Goal: Transaction & Acquisition: Download file/media

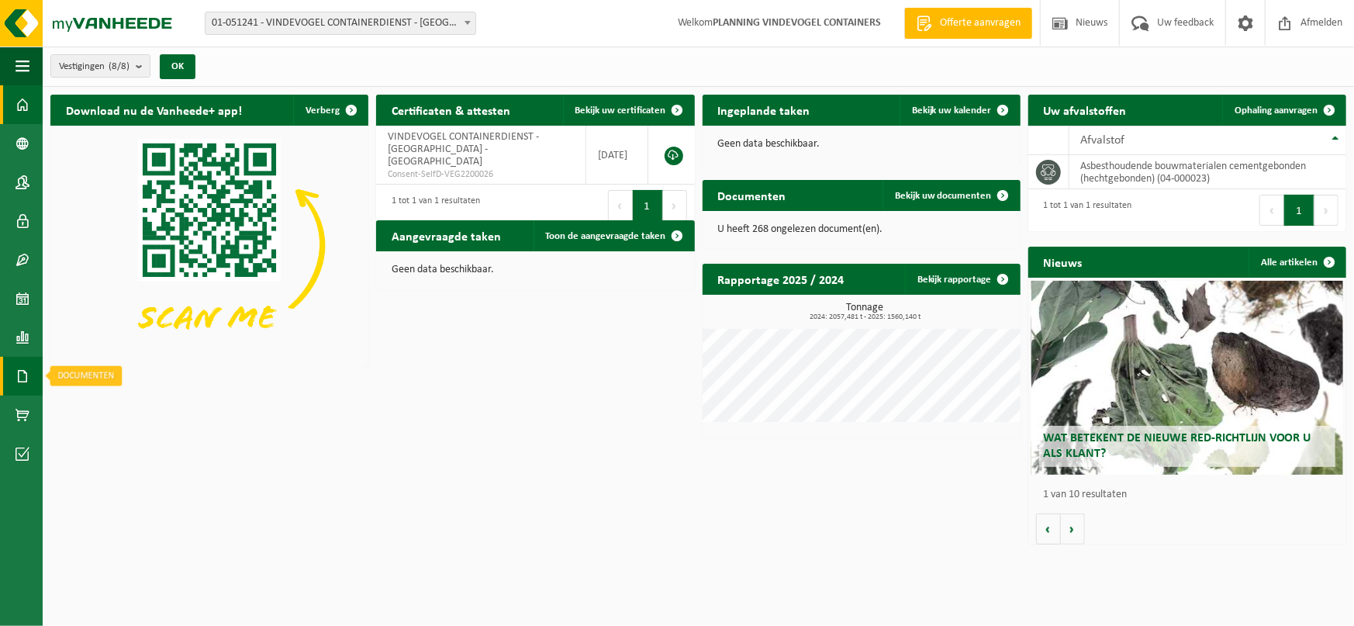
click at [22, 376] on span at bounding box center [23, 376] width 14 height 39
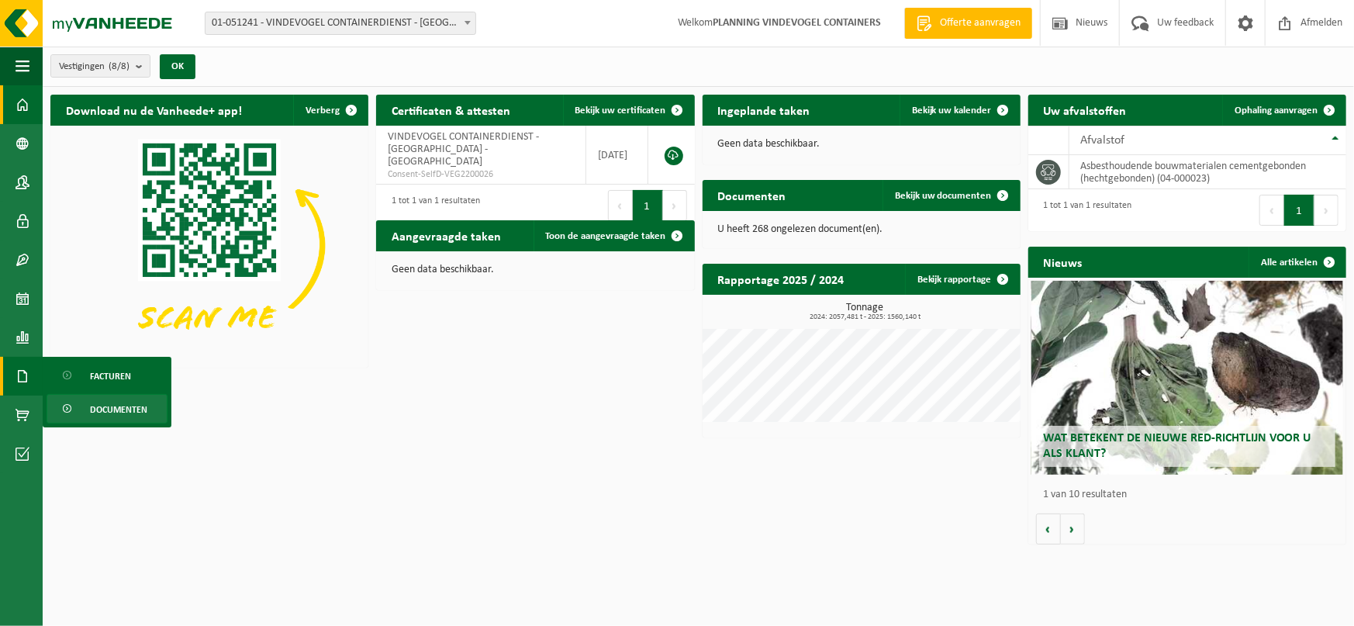
click at [99, 409] on span "Documenten" at bounding box center [118, 409] width 57 height 29
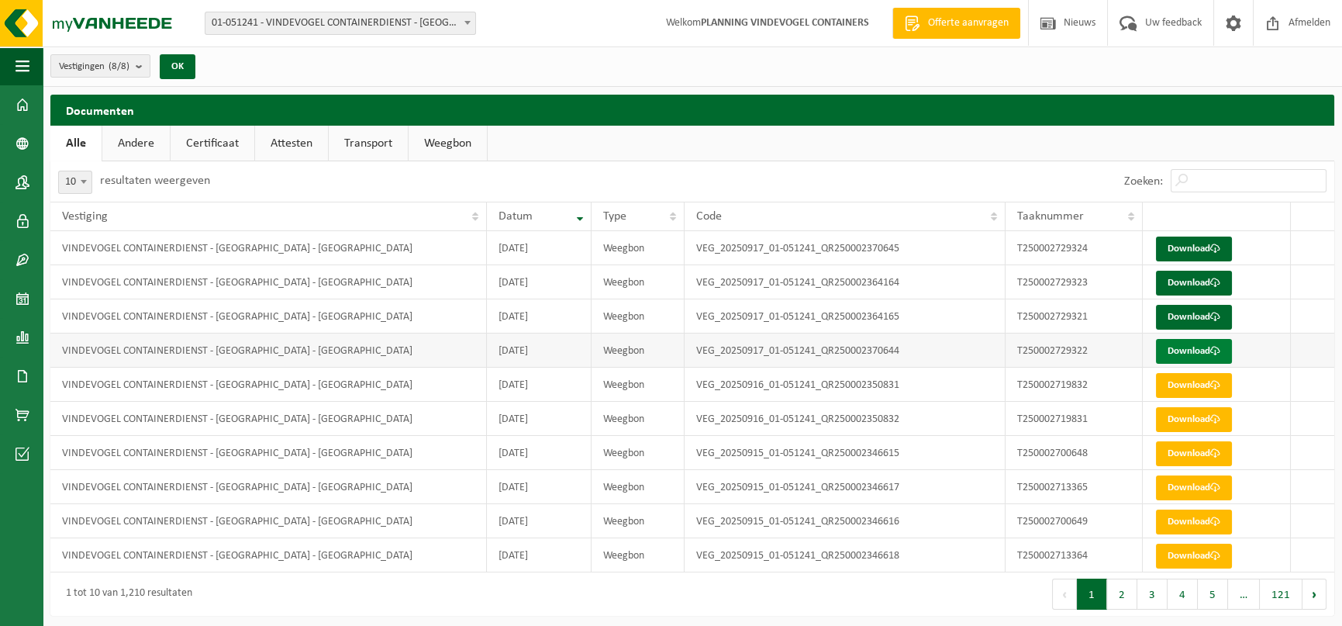
click at [1186, 351] on link "Download" at bounding box center [1194, 351] width 76 height 25
click at [1210, 350] on link "Download" at bounding box center [1194, 351] width 76 height 25
click at [1180, 311] on link "Download" at bounding box center [1194, 317] width 76 height 25
click at [1202, 287] on link "Download" at bounding box center [1194, 283] width 76 height 25
click at [1203, 245] on link "Download" at bounding box center [1194, 248] width 76 height 25
